Goal: Information Seeking & Learning: Learn about a topic

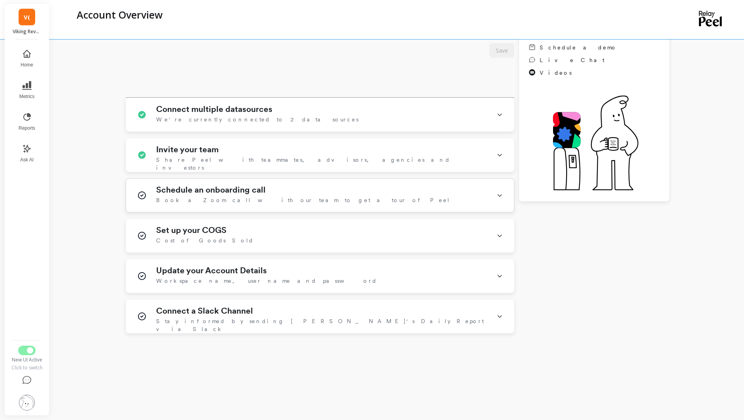
scroll to position [143, 0]
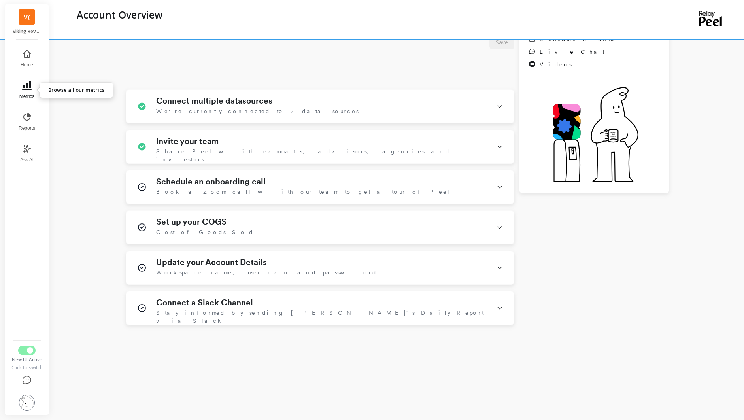
click at [31, 89] on icon at bounding box center [26, 85] width 9 height 9
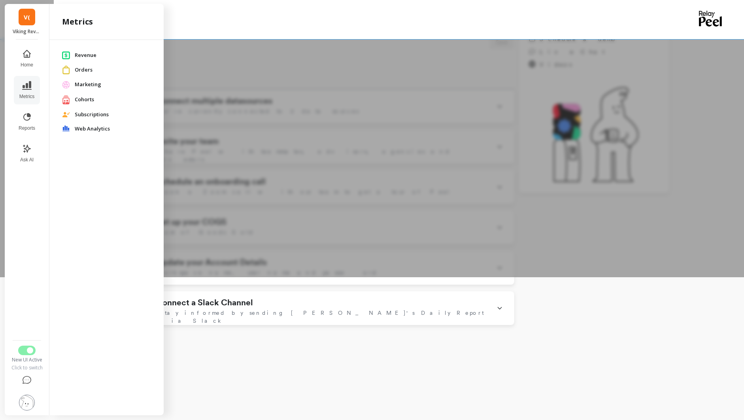
click at [28, 19] on span "V(" at bounding box center [27, 17] width 6 height 9
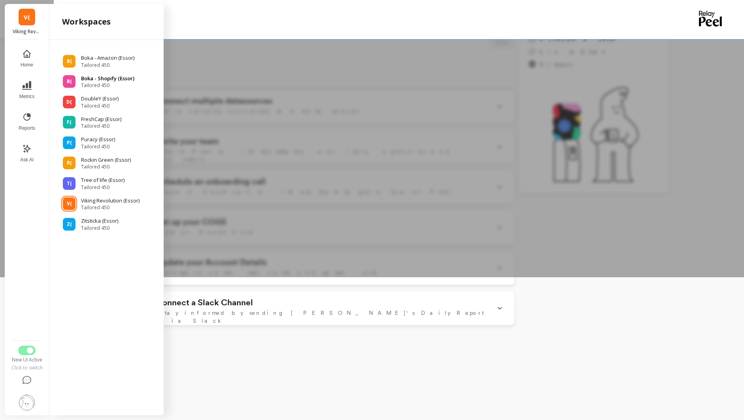
click at [104, 76] on p "Boka - Shopify (Essor)" at bounding box center [107, 79] width 53 height 8
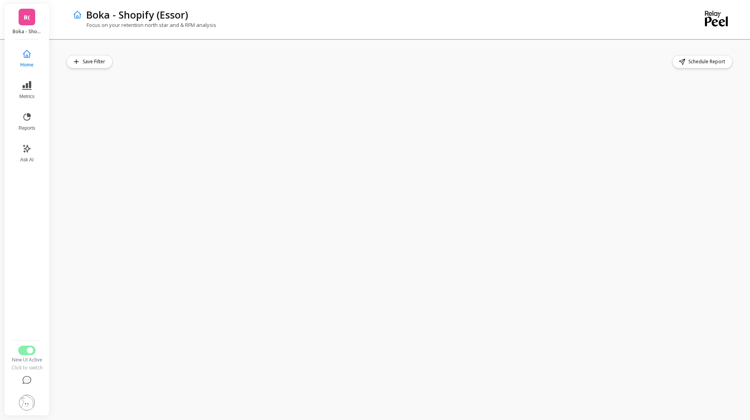
click at [30, 30] on p "Boka - Shopify (Essor)" at bounding box center [27, 31] width 29 height 6
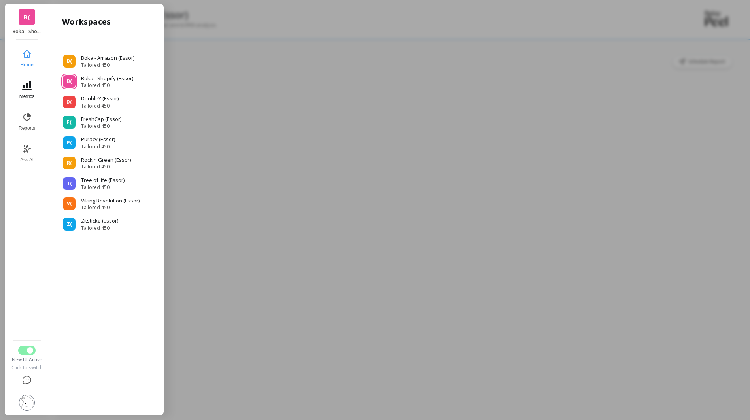
click at [33, 80] on button "Metrics" at bounding box center [27, 90] width 26 height 28
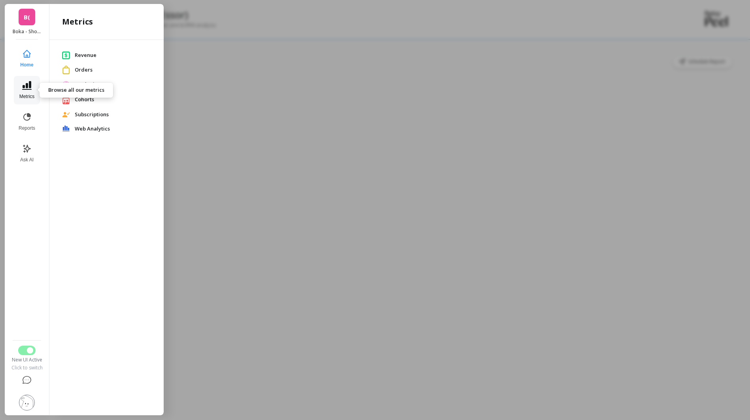
click at [29, 84] on icon at bounding box center [26, 85] width 9 height 9
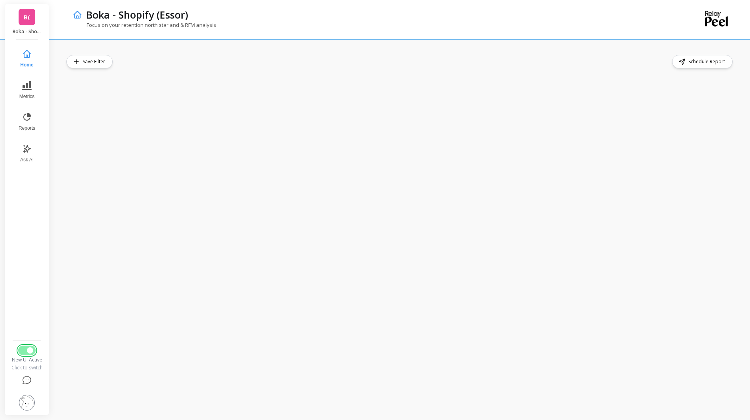
drag, startPoint x: 28, startPoint y: 354, endPoint x: 41, endPoint y: 341, distance: 18.2
click at [27, 354] on button "Switch to Legacy UI" at bounding box center [26, 350] width 17 height 9
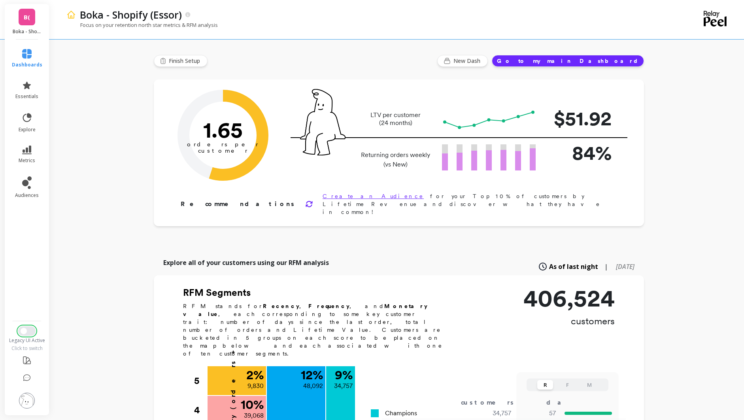
click at [24, 331] on span "Switch to New UI" at bounding box center [24, 331] width 6 height 6
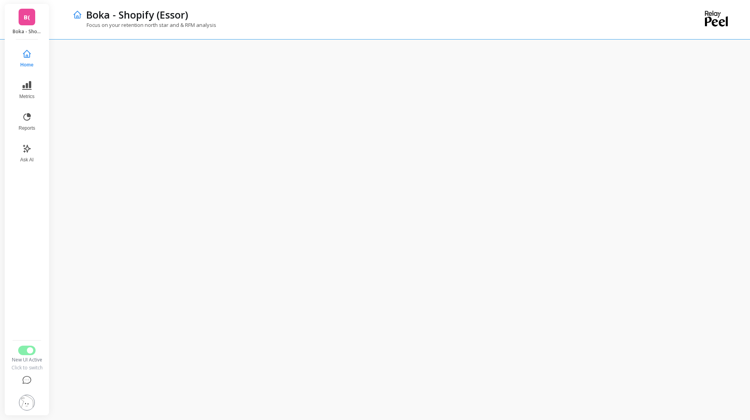
click at [28, 24] on link "B(" at bounding box center [27, 17] width 17 height 17
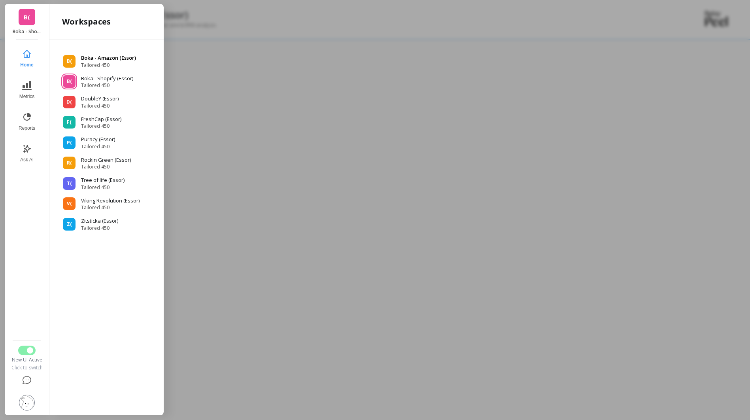
click at [118, 59] on p "Boka - Amazon (Essor)" at bounding box center [108, 58] width 55 height 8
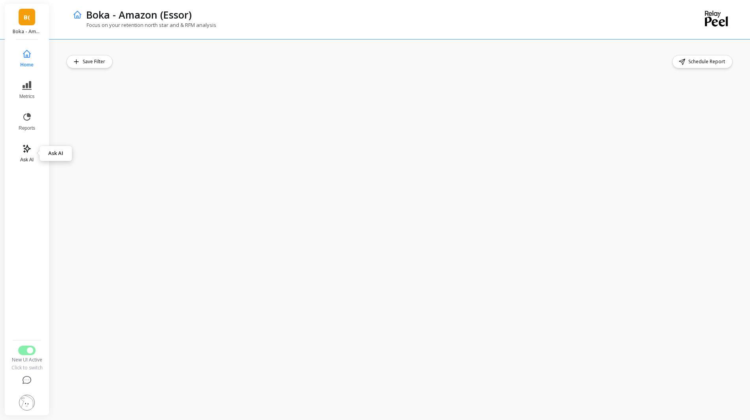
click at [30, 155] on button "Ask AI" at bounding box center [27, 153] width 26 height 28
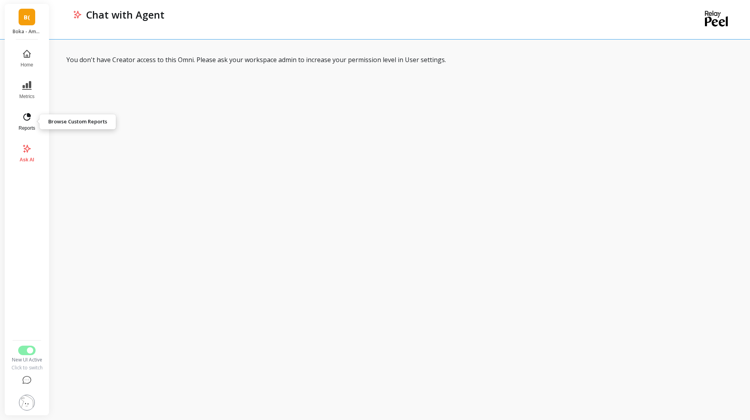
click at [24, 125] on span "Reports" at bounding box center [27, 128] width 17 height 6
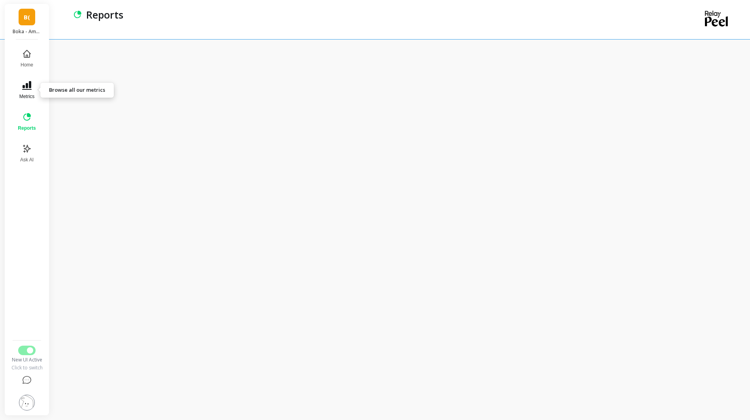
click at [25, 91] on button "Metrics" at bounding box center [26, 90] width 27 height 28
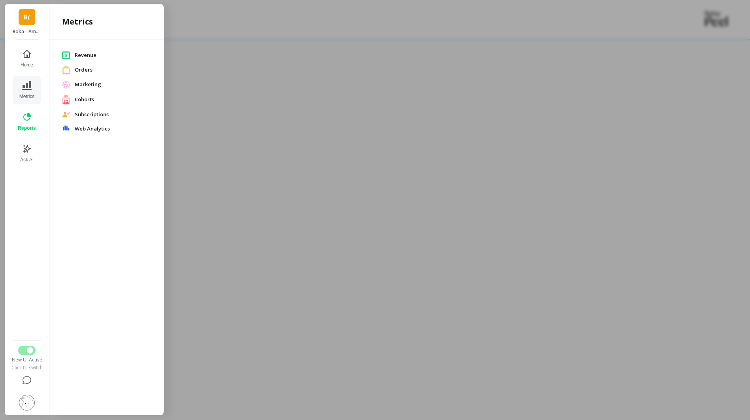
click at [98, 112] on span "Subscriptions" at bounding box center [113, 115] width 76 height 8
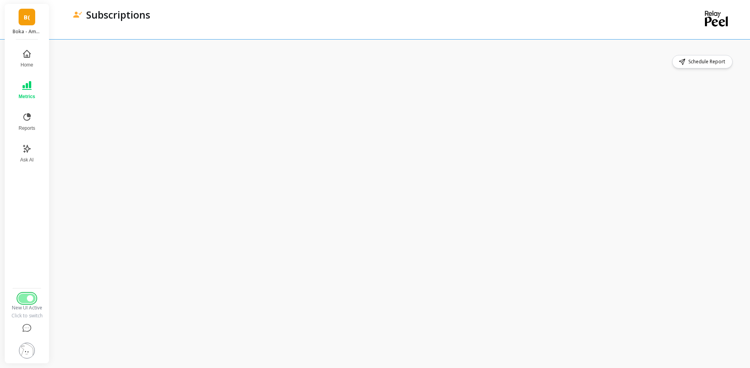
click at [28, 295] on button "Switch to Legacy UI" at bounding box center [26, 297] width 17 height 9
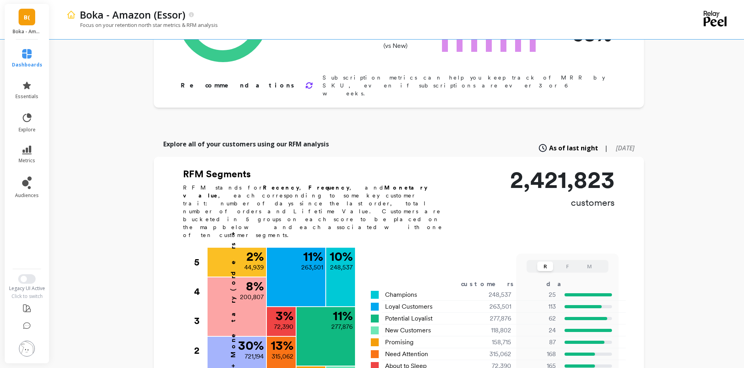
scroll to position [158, 0]
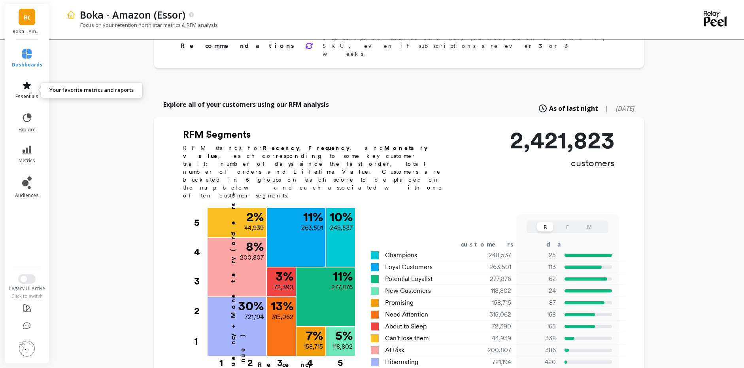
click at [30, 87] on icon at bounding box center [26, 85] width 9 height 9
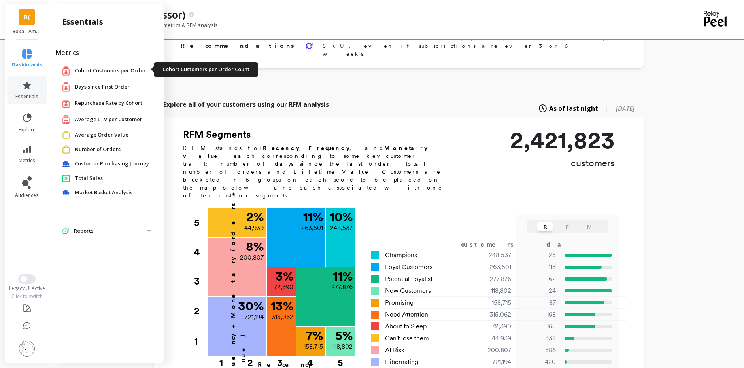
click at [109, 68] on span "Cohort Customers per Order Count" at bounding box center [114, 71] width 79 height 8
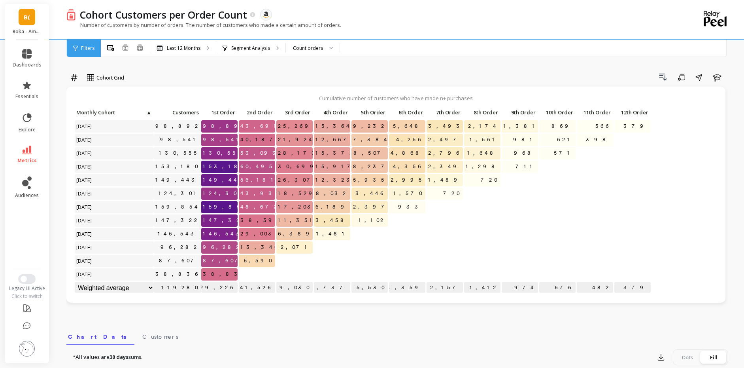
click at [35, 141] on li "metrics" at bounding box center [27, 155] width 38 height 28
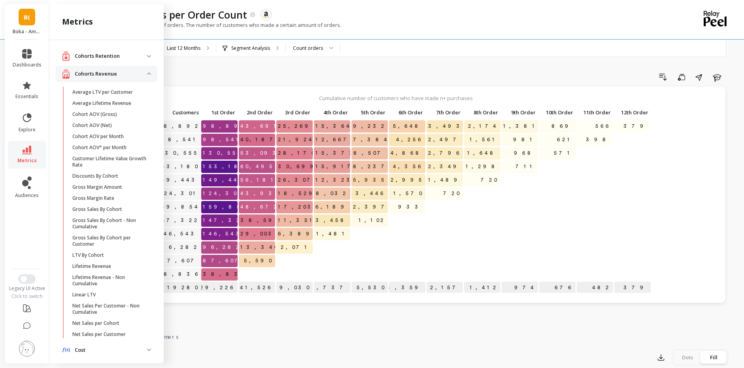
scroll to position [258, 0]
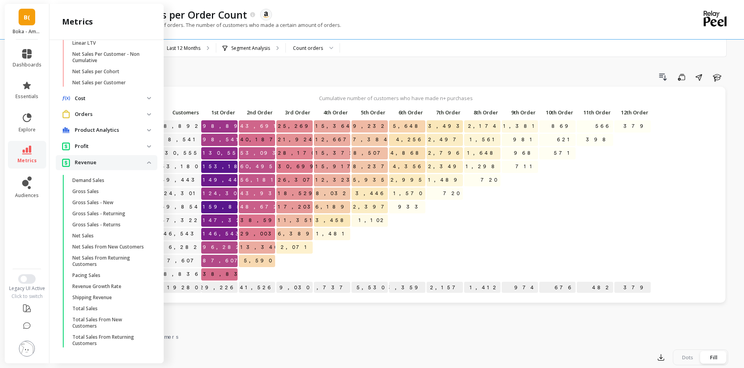
click at [119, 159] on p "Revenue" at bounding box center [111, 163] width 72 height 8
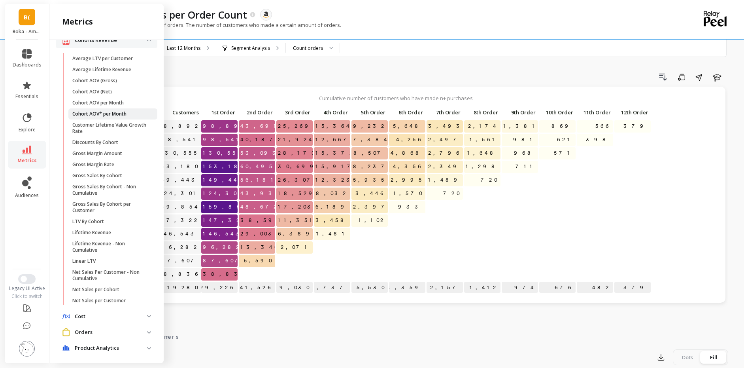
scroll to position [0, 0]
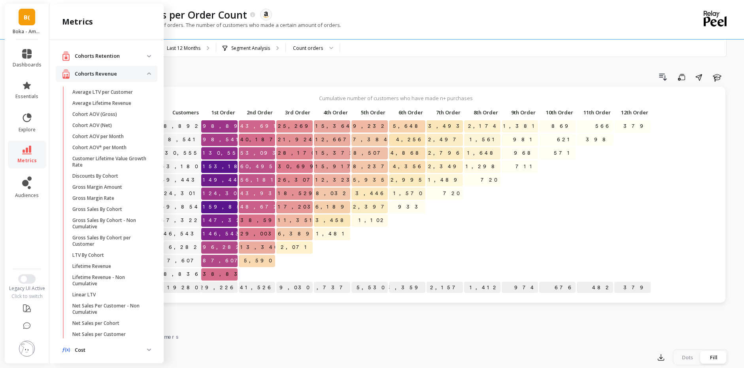
click at [121, 75] on p "Cohorts Revenue" at bounding box center [111, 74] width 72 height 8
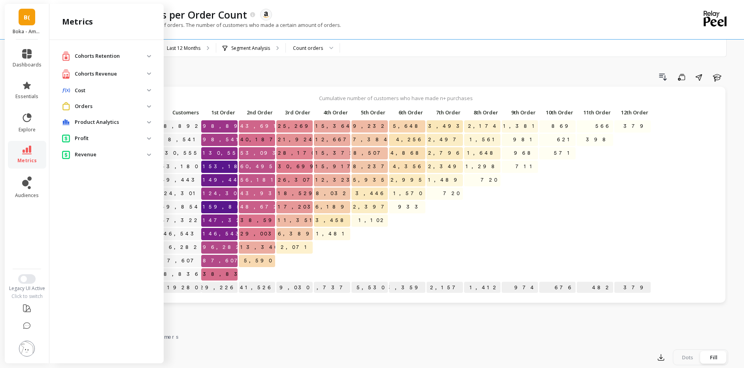
click at [108, 113] on span "Orders" at bounding box center [107, 106] width 102 height 15
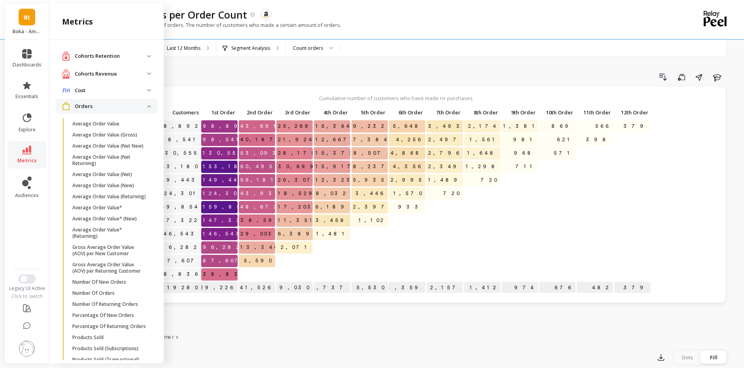
click at [110, 106] on p "Orders" at bounding box center [111, 106] width 72 height 8
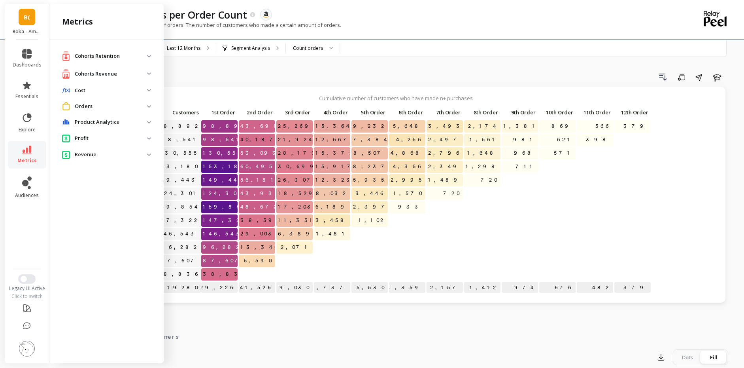
click at [121, 135] on p "Profit" at bounding box center [111, 138] width 72 height 8
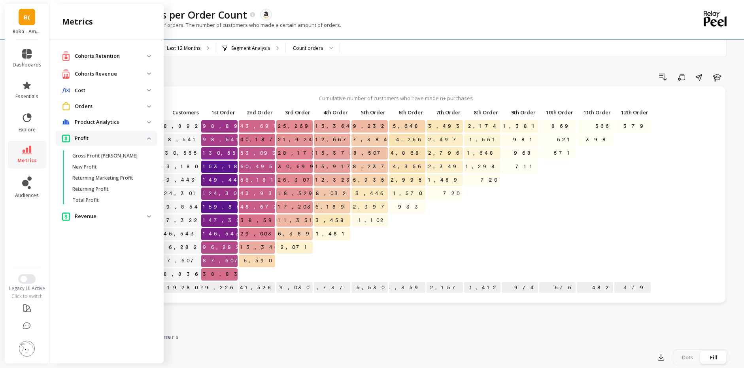
click at [123, 136] on p "Profit" at bounding box center [111, 138] width 72 height 8
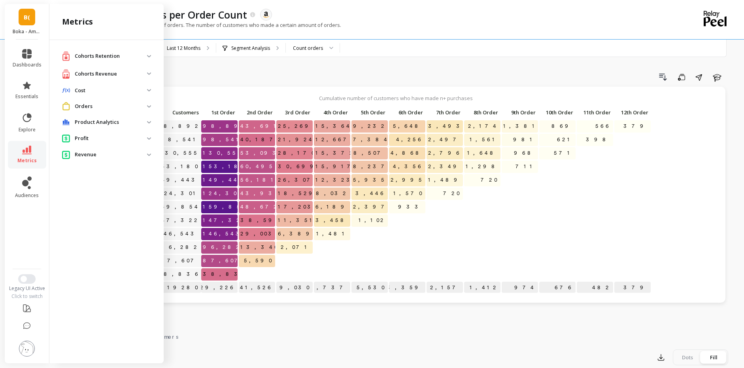
click at [126, 161] on span "Revenue" at bounding box center [107, 154] width 102 height 15
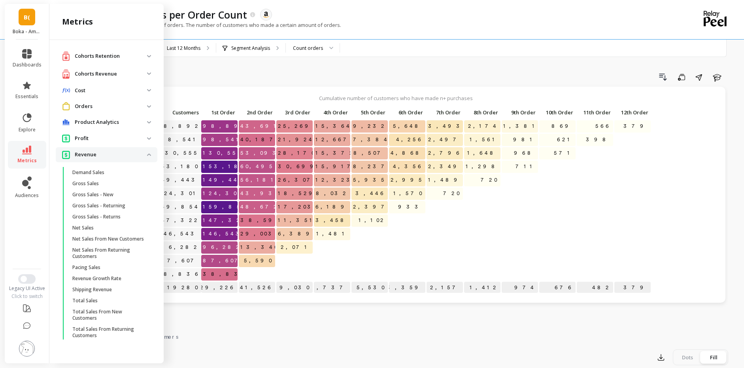
click at [125, 155] on p "Revenue" at bounding box center [111, 155] width 72 height 8
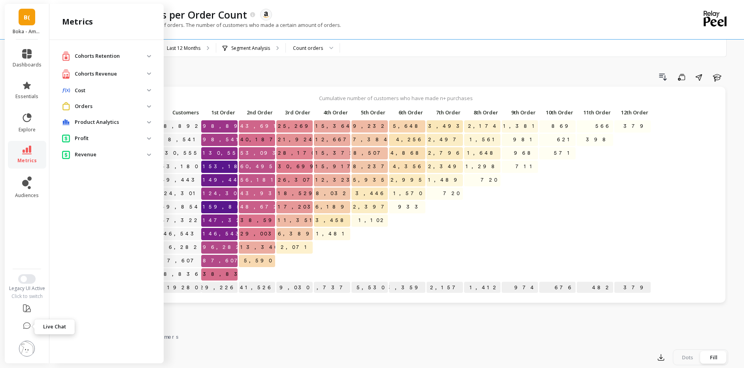
click at [28, 328] on icon at bounding box center [27, 325] width 7 height 6
click at [27, 352] on img at bounding box center [27, 349] width 16 height 16
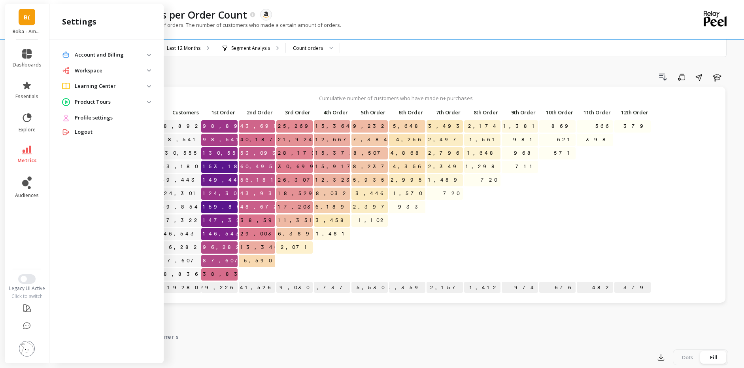
click at [30, 352] on img at bounding box center [27, 349] width 16 height 16
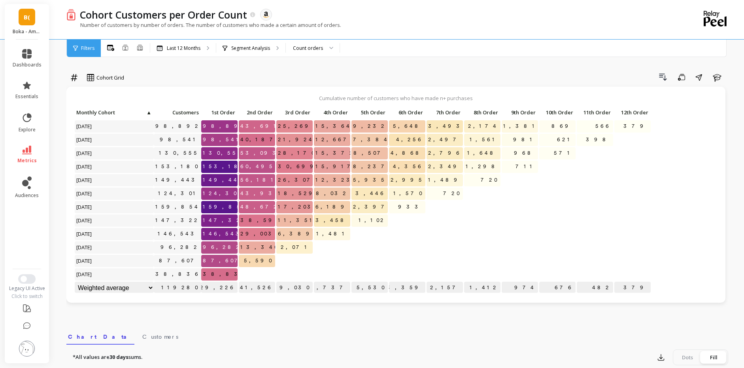
click at [30, 352] on img at bounding box center [27, 349] width 16 height 16
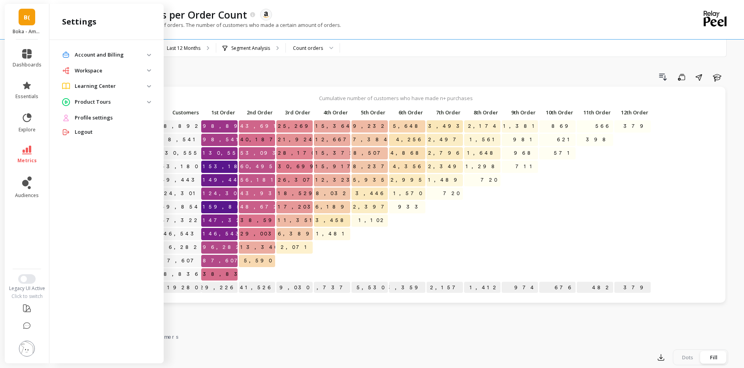
click at [88, 98] on p "Product Tours" at bounding box center [111, 102] width 72 height 8
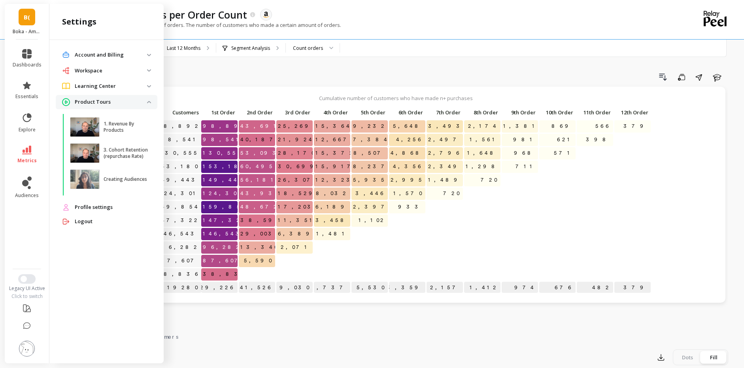
click at [88, 98] on p "Product Tours" at bounding box center [111, 102] width 72 height 8
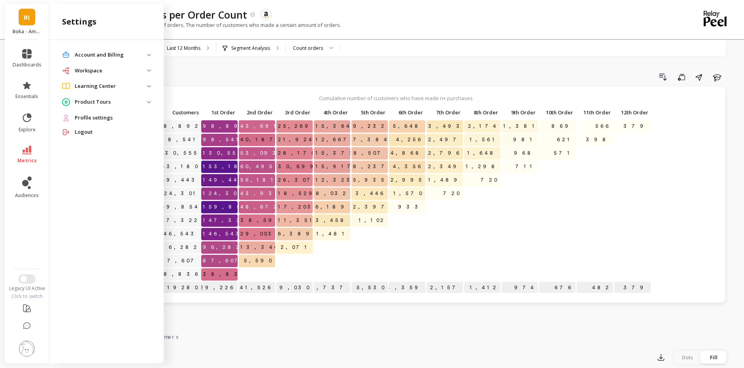
click at [100, 86] on p "Learning Center" at bounding box center [111, 86] width 72 height 8
click at [101, 85] on p "Learning Center" at bounding box center [111, 86] width 72 height 8
click at [105, 68] on p "Workspace" at bounding box center [111, 71] width 72 height 8
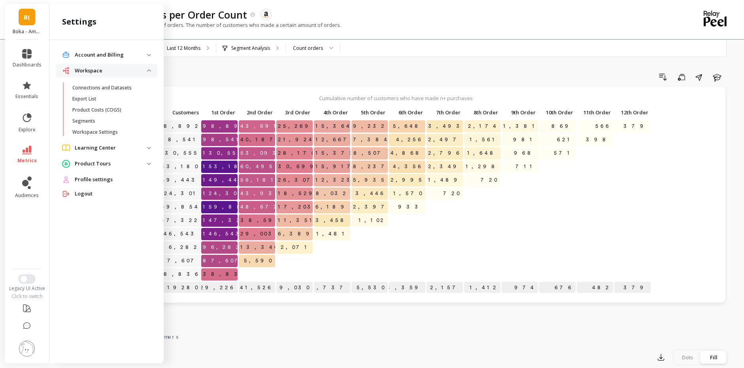
click at [105, 68] on p "Workspace" at bounding box center [111, 71] width 72 height 8
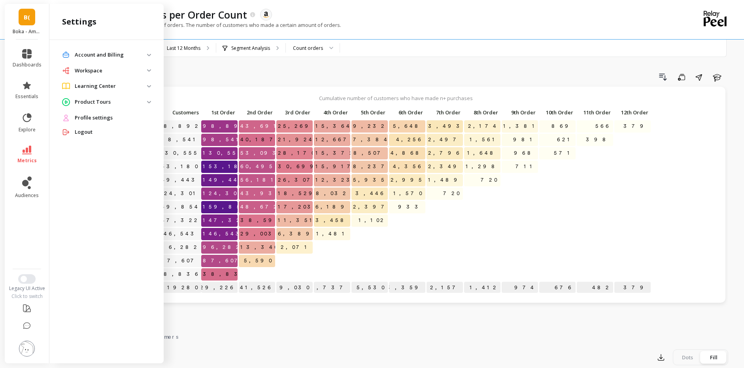
click at [106, 56] on p "Account and Billing" at bounding box center [111, 55] width 72 height 8
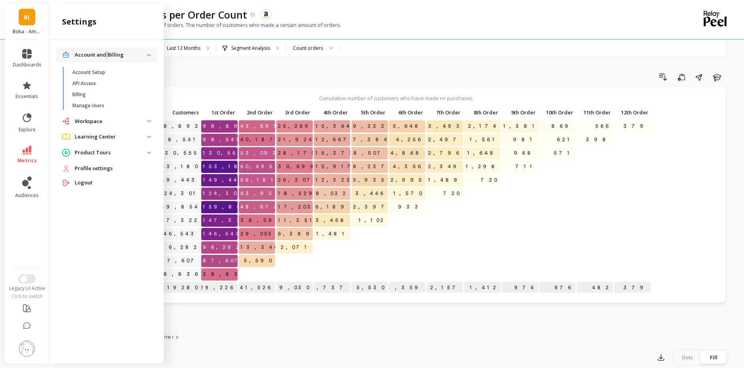
click at [106, 56] on p "Account and Billing" at bounding box center [111, 55] width 72 height 8
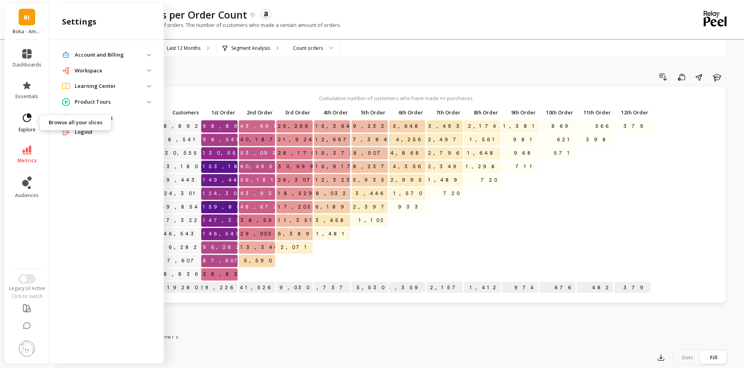
click at [34, 119] on link "explore" at bounding box center [27, 122] width 29 height 21
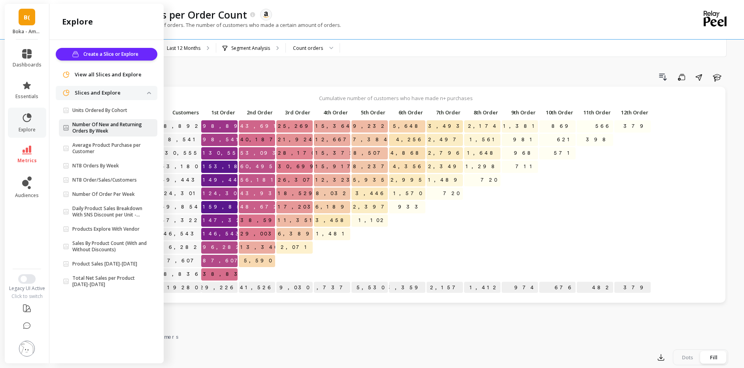
click at [108, 130] on p "Number Of New and Returning Orders By Week" at bounding box center [109, 127] width 75 height 13
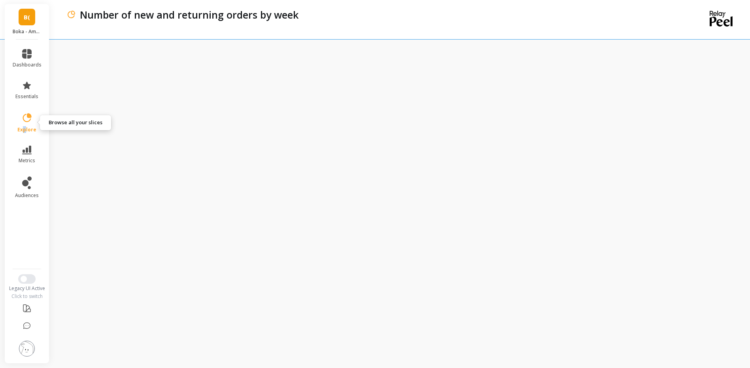
click at [25, 131] on span "explore" at bounding box center [26, 130] width 19 height 6
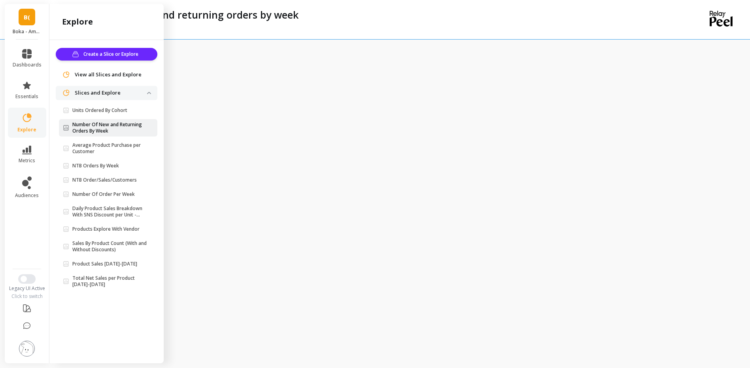
click at [128, 127] on p "Number Of New and Returning Orders By Week" at bounding box center [109, 127] width 75 height 13
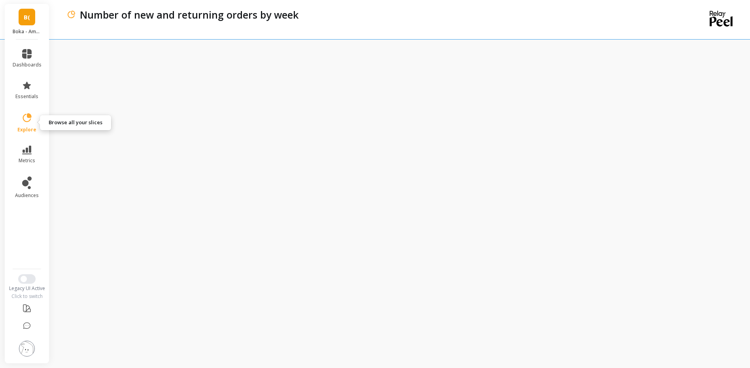
click at [30, 125] on link "explore" at bounding box center [27, 122] width 29 height 21
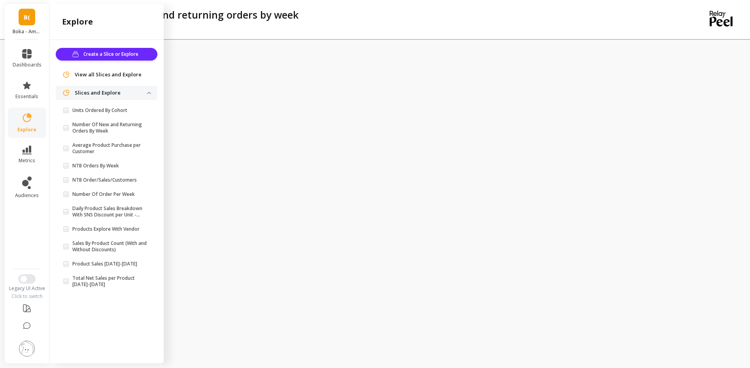
click at [184, 30] on div "Number of new and returning orders by week" at bounding box center [367, 19] width 603 height 39
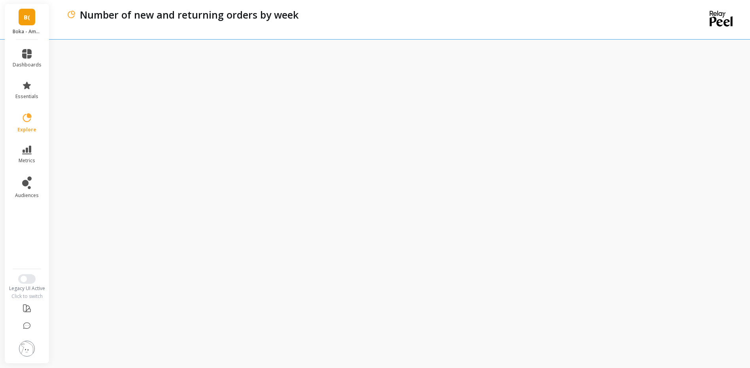
click at [118, 38] on div "Number of new and returning orders by week" at bounding box center [367, 19] width 603 height 39
click at [30, 155] on link "metrics" at bounding box center [27, 155] width 29 height 18
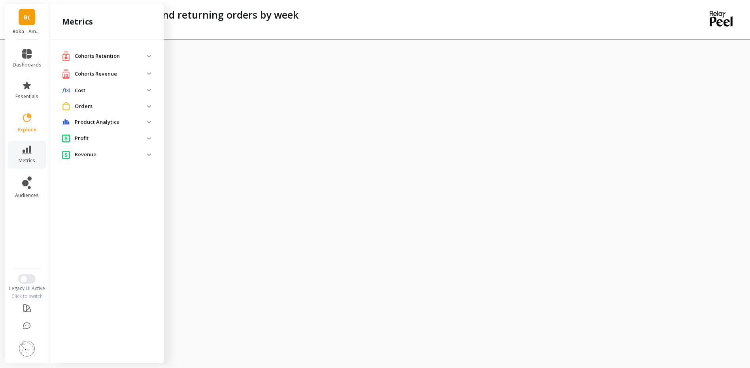
click at [103, 52] on div "Cohorts Retention" at bounding box center [104, 56] width 85 height 10
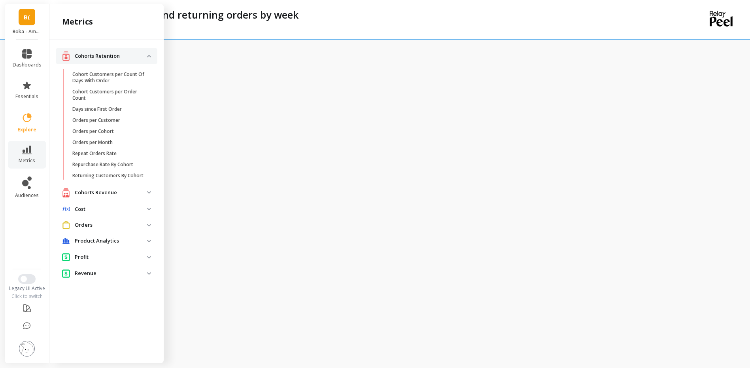
click at [111, 57] on p "Cohorts Retention" at bounding box center [111, 56] width 72 height 8
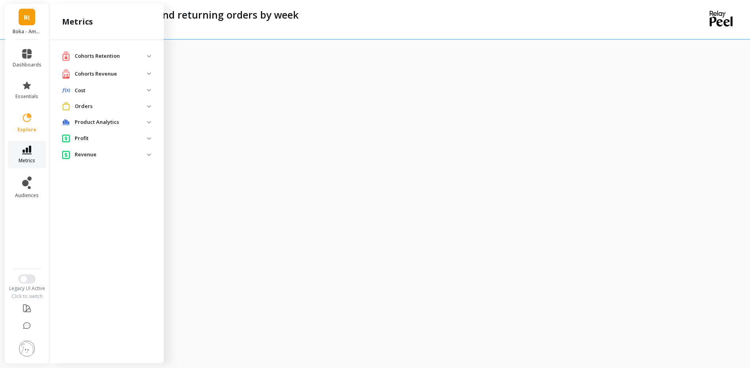
click at [27, 153] on icon at bounding box center [26, 150] width 9 height 9
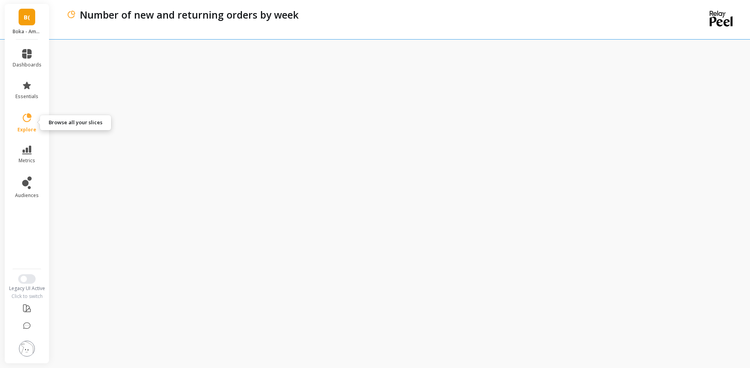
click at [26, 123] on link "explore" at bounding box center [27, 122] width 29 height 21
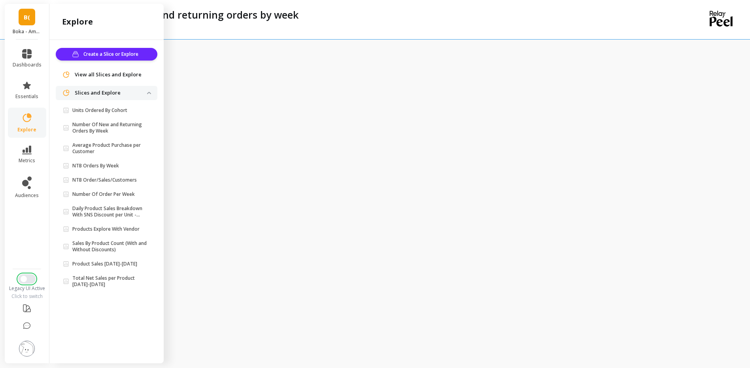
click at [26, 278] on span "Switch to New UI" at bounding box center [24, 279] width 6 height 6
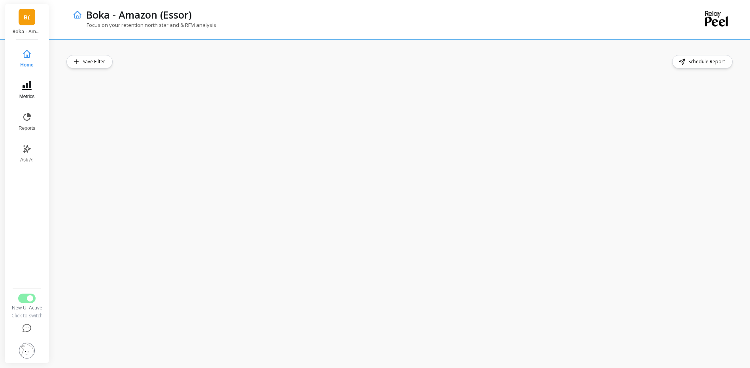
click at [28, 89] on icon at bounding box center [26, 85] width 9 height 9
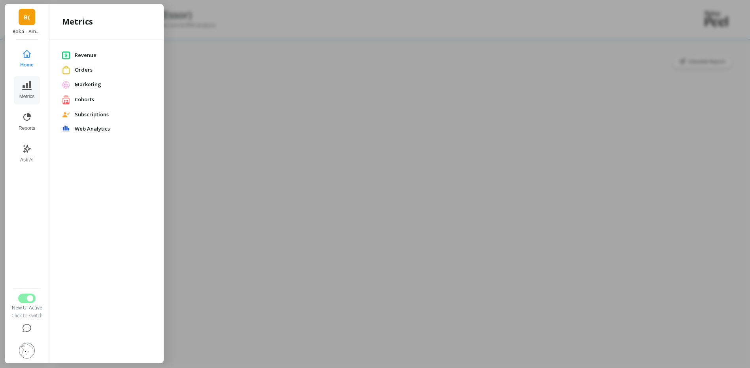
click at [193, 271] on div at bounding box center [375, 184] width 750 height 368
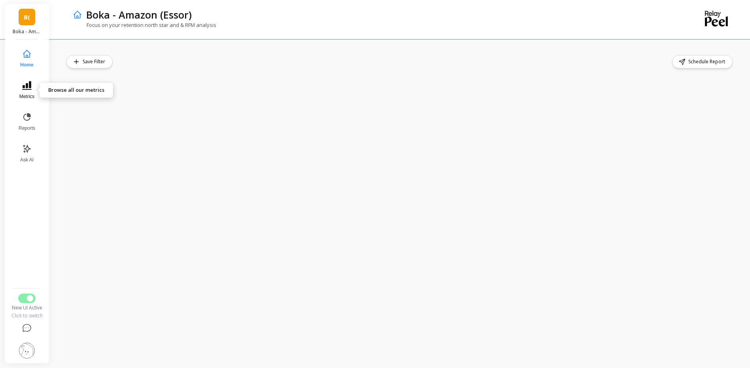
click at [33, 84] on button "Metrics" at bounding box center [27, 90] width 26 height 28
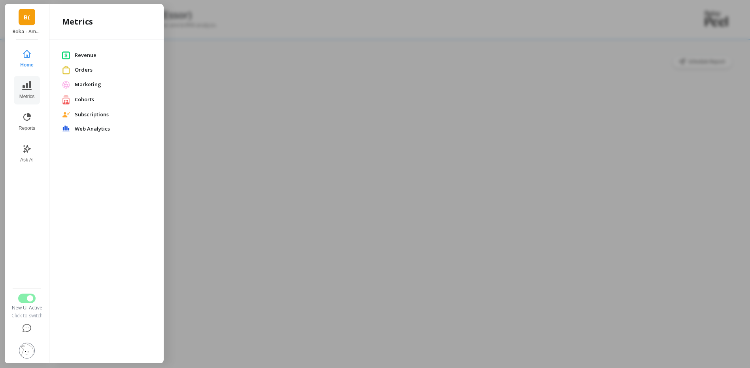
click at [232, 233] on div at bounding box center [375, 184] width 750 height 368
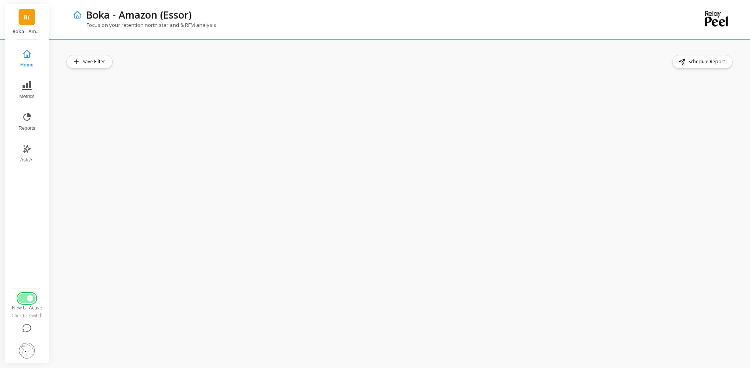
click at [28, 299] on span "Switch to Legacy UI" at bounding box center [30, 298] width 6 height 6
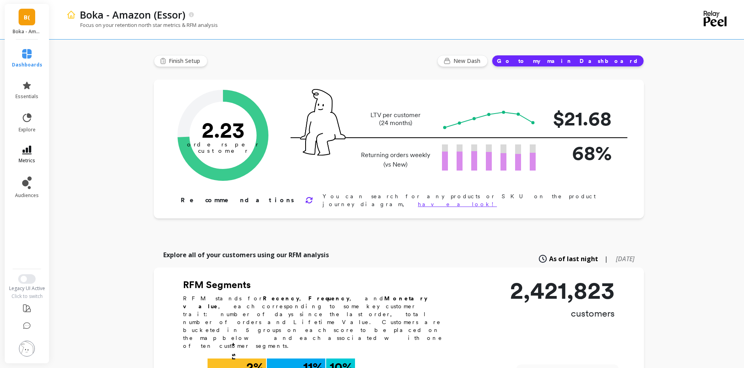
click at [30, 151] on icon at bounding box center [26, 150] width 9 height 9
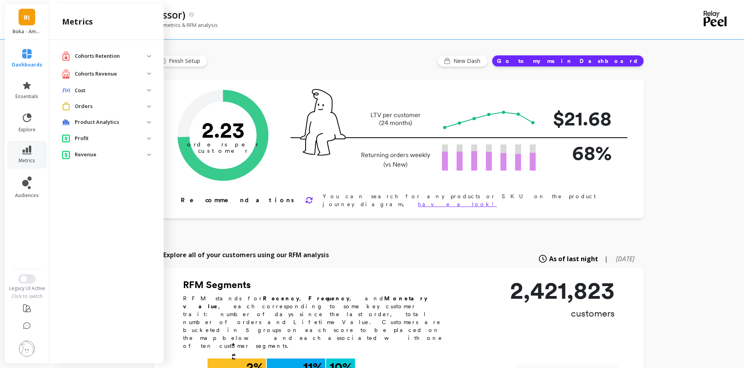
click at [90, 136] on p "Profit" at bounding box center [111, 138] width 72 height 8
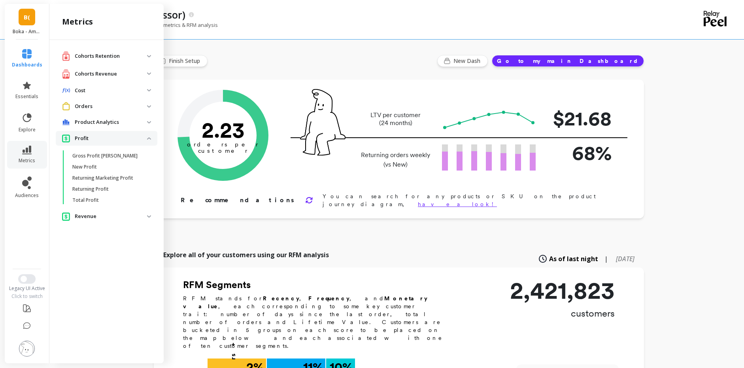
click at [91, 136] on p "Profit" at bounding box center [111, 138] width 72 height 8
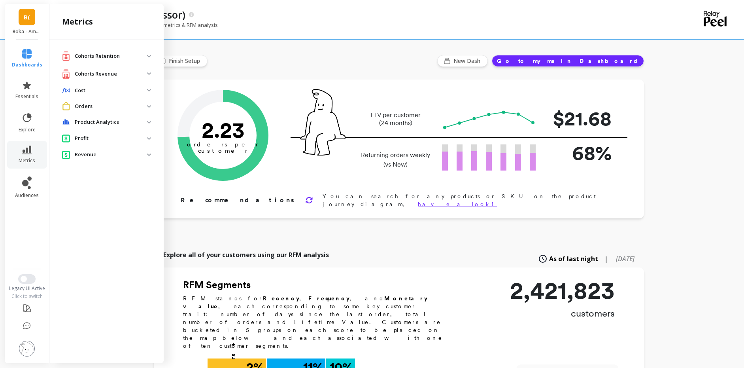
click at [97, 103] on p "Orders" at bounding box center [111, 106] width 72 height 8
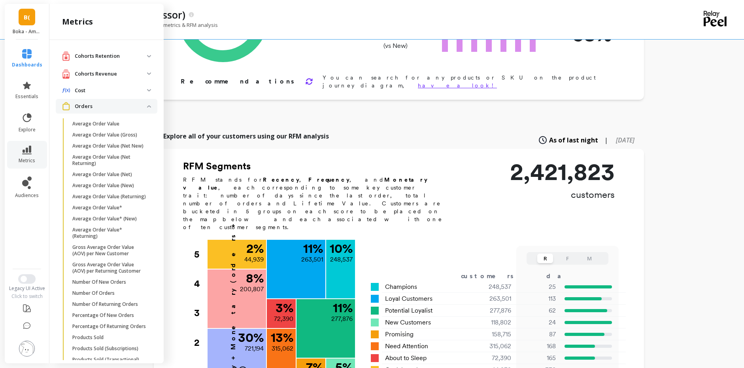
click at [117, 106] on p "Orders" at bounding box center [111, 106] width 72 height 8
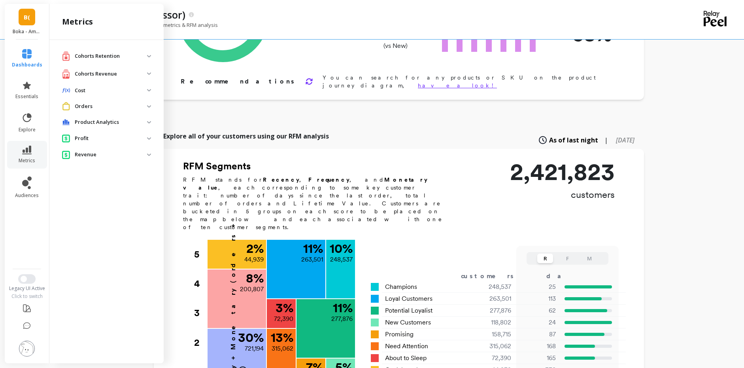
click at [117, 74] on p "Cohorts Revenue" at bounding box center [111, 74] width 72 height 8
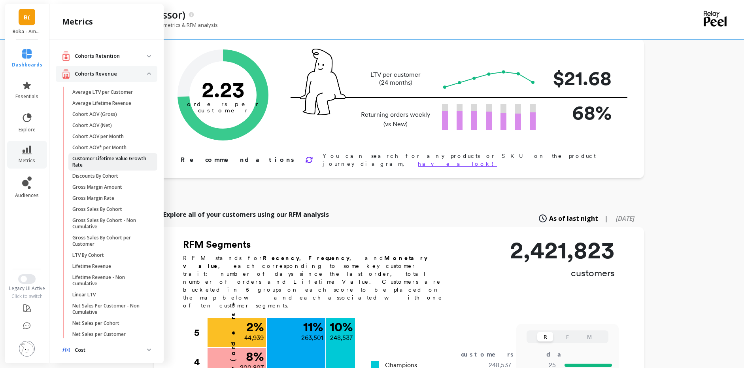
scroll to position [40, 0]
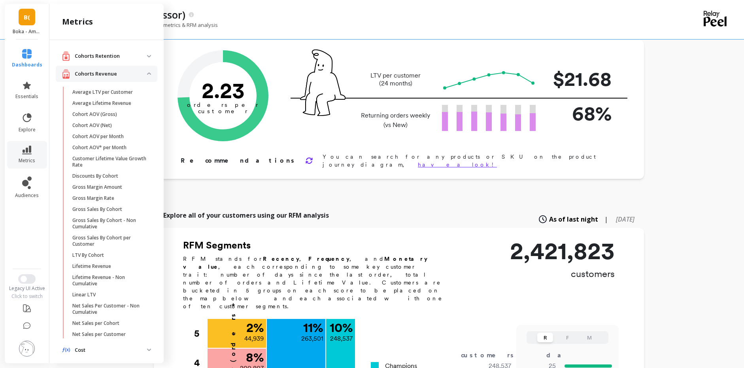
click at [117, 74] on p "Cohorts Revenue" at bounding box center [111, 74] width 72 height 8
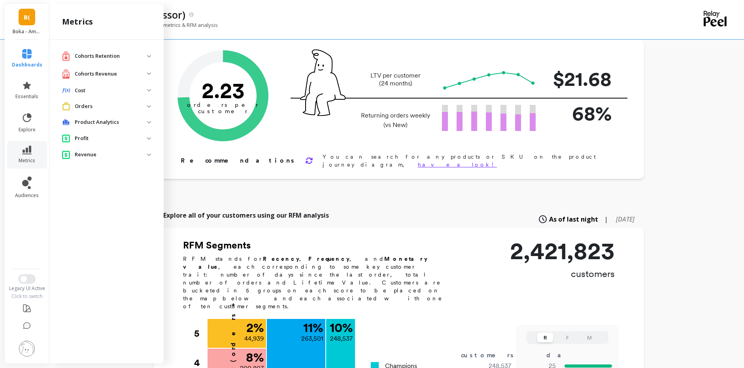
click at [114, 57] on p "Cohorts Retention" at bounding box center [111, 56] width 72 height 8
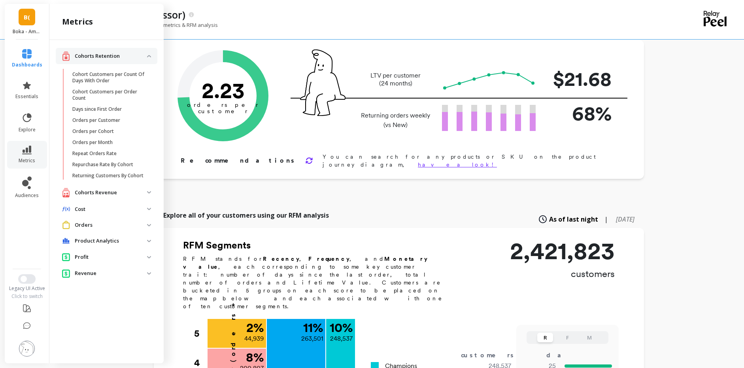
click at [133, 59] on p "Cohorts Retention" at bounding box center [111, 56] width 72 height 8
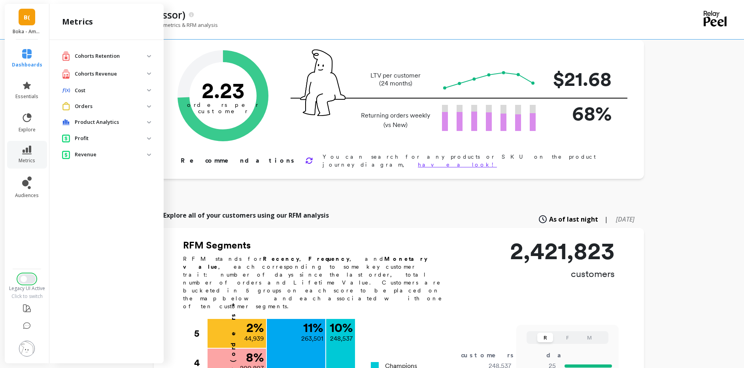
click at [30, 282] on button "Switch to New UI" at bounding box center [26, 278] width 17 height 9
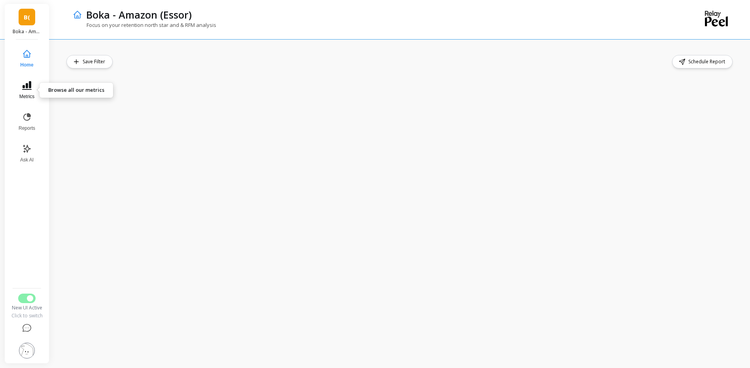
click at [26, 90] on button "Metrics" at bounding box center [27, 90] width 26 height 28
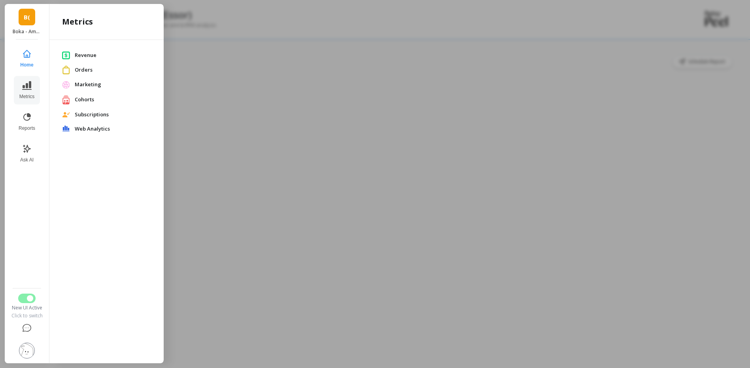
click at [94, 114] on span "Subscriptions" at bounding box center [113, 115] width 76 height 8
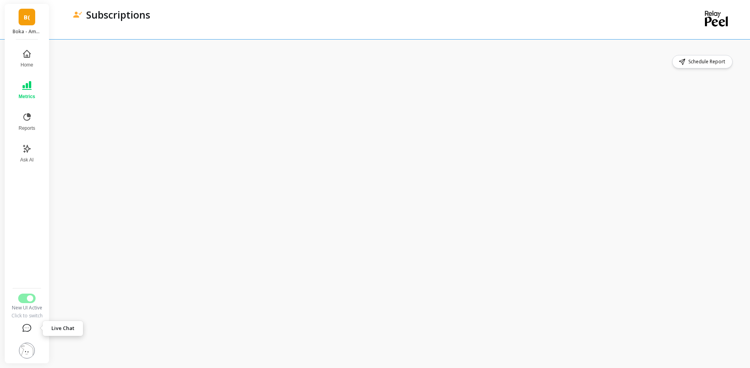
click at [25, 326] on icon at bounding box center [26, 328] width 9 height 9
click at [30, 95] on span "Metrics" at bounding box center [27, 96] width 17 height 6
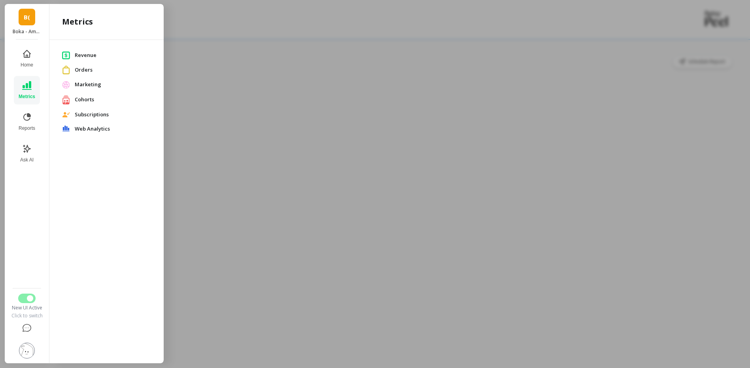
click at [85, 71] on span "Orders" at bounding box center [113, 70] width 76 height 8
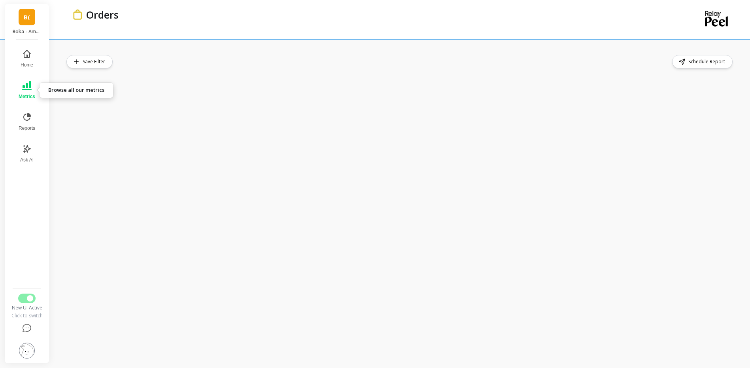
click at [26, 91] on button "Metrics" at bounding box center [27, 90] width 26 height 28
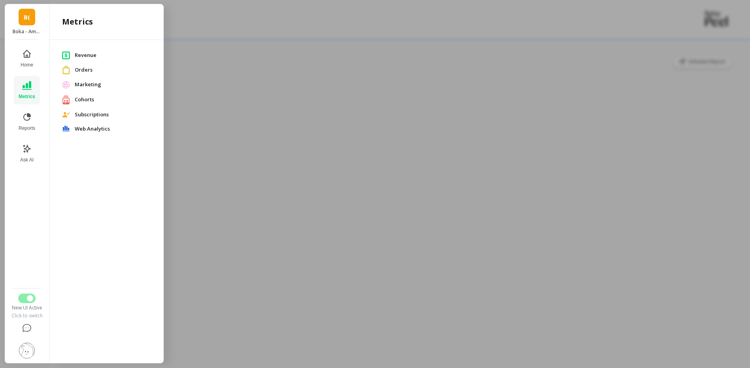
click at [222, 245] on div at bounding box center [375, 184] width 750 height 368
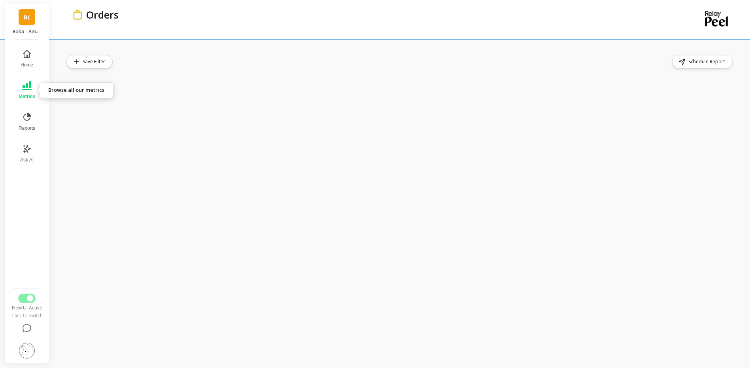
click at [27, 89] on icon at bounding box center [26, 85] width 9 height 9
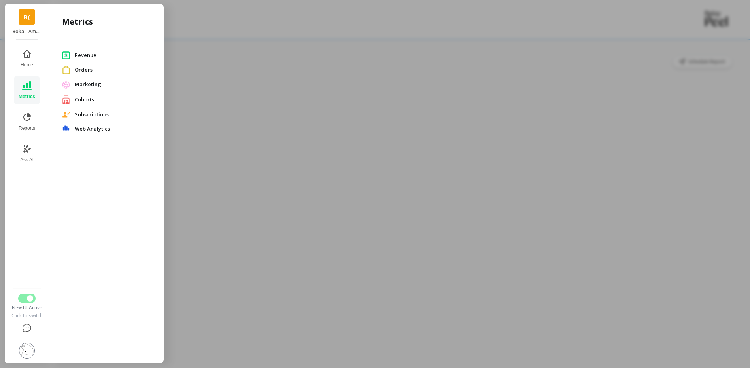
click at [85, 100] on span "Cohorts" at bounding box center [113, 100] width 76 height 8
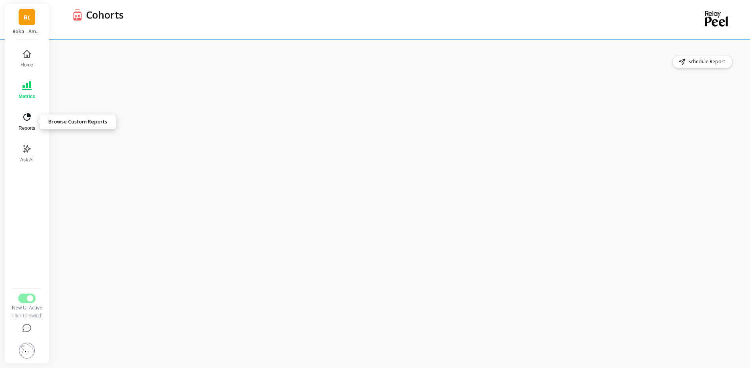
click at [23, 116] on icon at bounding box center [26, 116] width 9 height 9
click at [25, 207] on nav "Home Metrics Reports Ask AI" at bounding box center [27, 164] width 34 height 240
click at [33, 88] on button "Metrics" at bounding box center [26, 90] width 27 height 28
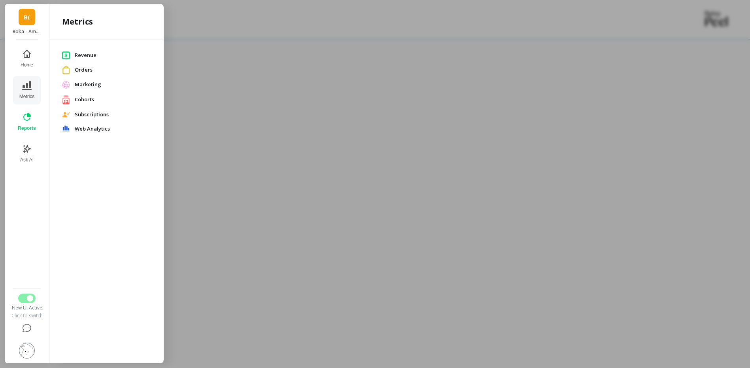
click at [113, 193] on div "Revenue Orders Marketing Cohorts Subscriptions Web Analytics" at bounding box center [106, 200] width 114 height 320
click at [29, 206] on nav "Home Metrics Reports Ask AI" at bounding box center [27, 164] width 34 height 240
click at [264, 12] on div at bounding box center [375, 184] width 750 height 368
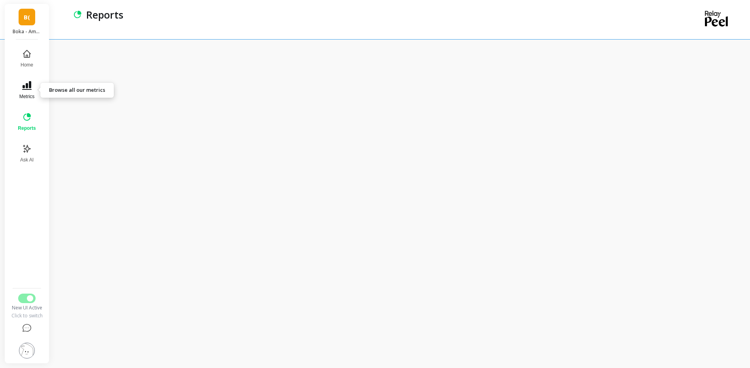
click at [28, 88] on icon at bounding box center [26, 85] width 9 height 9
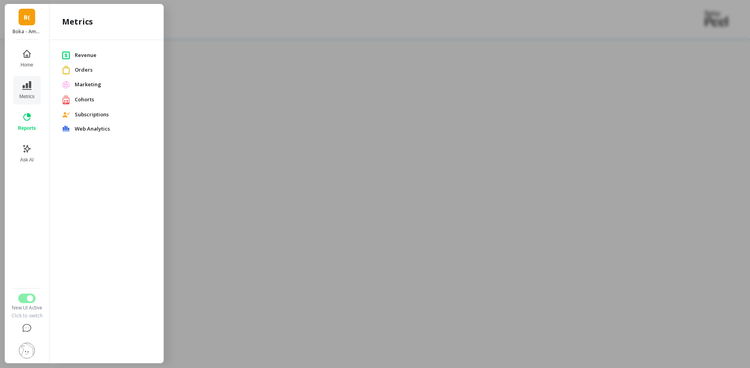
click at [466, 122] on div at bounding box center [375, 184] width 750 height 368
